Goal: Task Accomplishment & Management: Complete application form

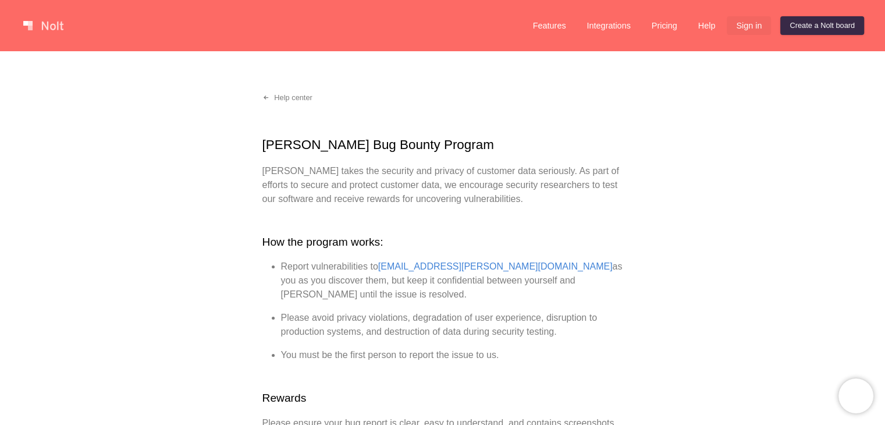
click at [743, 24] on link "Sign in" at bounding box center [749, 25] width 44 height 19
click at [796, 29] on link "Create a Nolt board" at bounding box center [822, 25] width 84 height 19
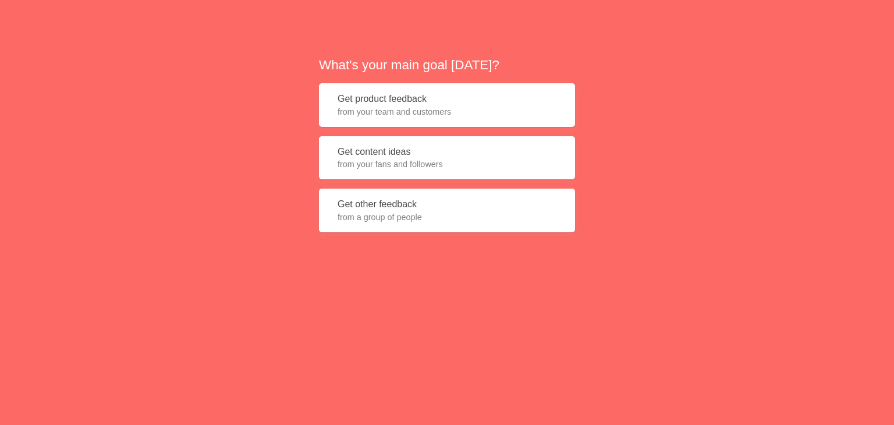
click at [505, 148] on button "Get content ideas from your fans and followers" at bounding box center [447, 158] width 256 height 44
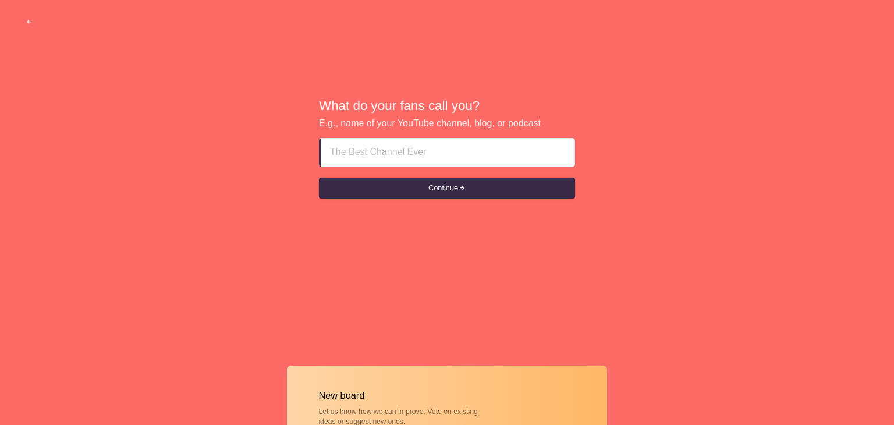
click at [503, 140] on input at bounding box center [447, 153] width 235 height 28
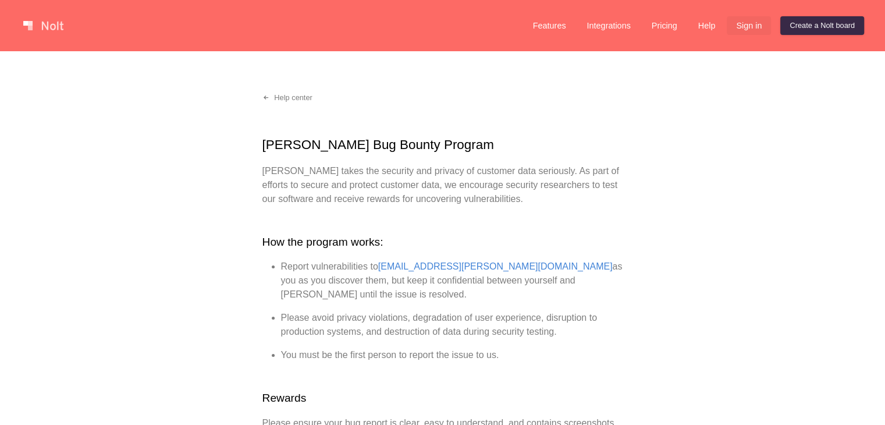
click at [748, 19] on link "Sign in" at bounding box center [749, 25] width 44 height 19
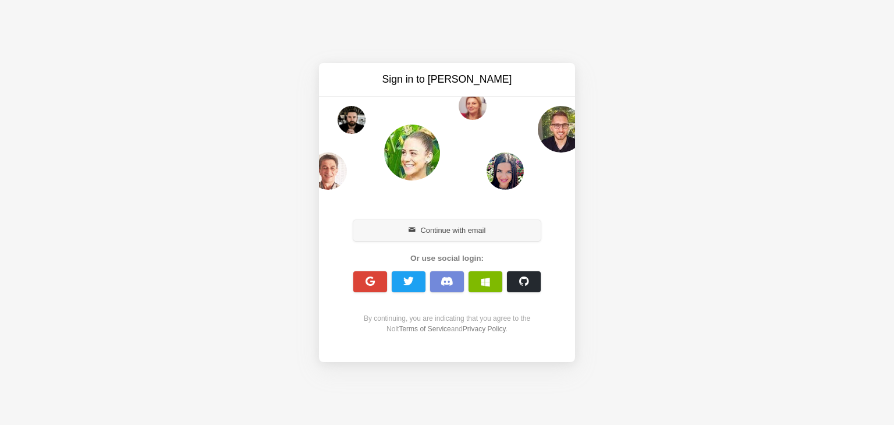
click at [502, 237] on button "Continue with email" at bounding box center [446, 230] width 187 height 21
